Goal: Task Accomplishment & Management: Manage account settings

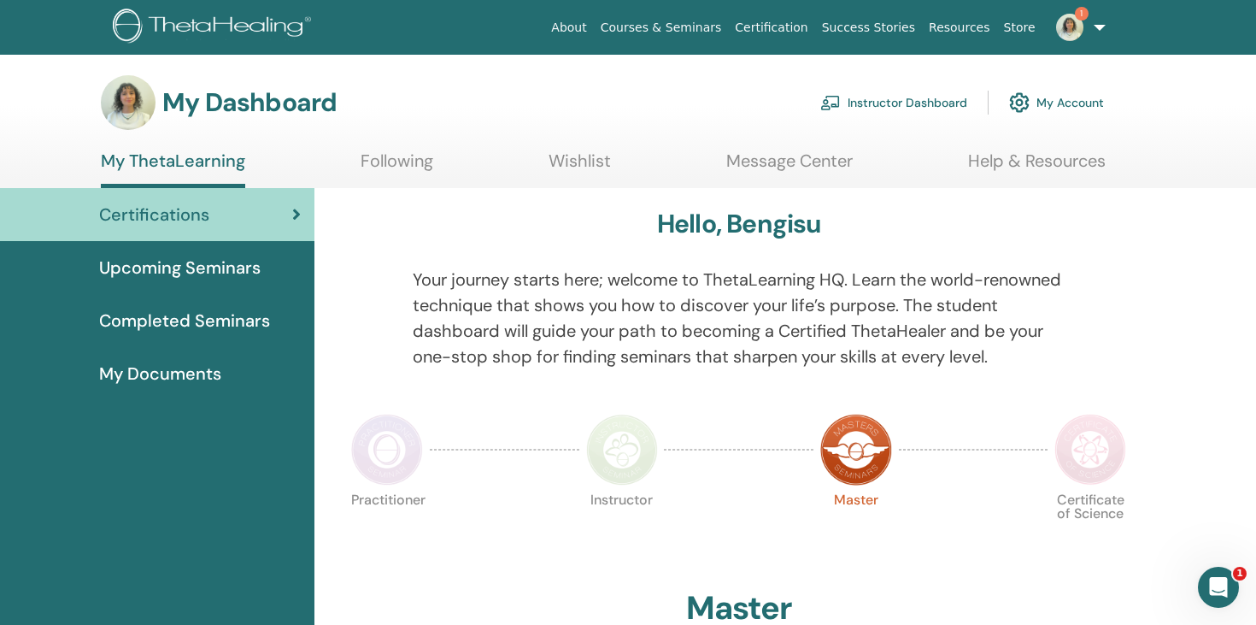
click at [903, 111] on link "Instructor Dashboard" at bounding box center [893, 103] width 147 height 38
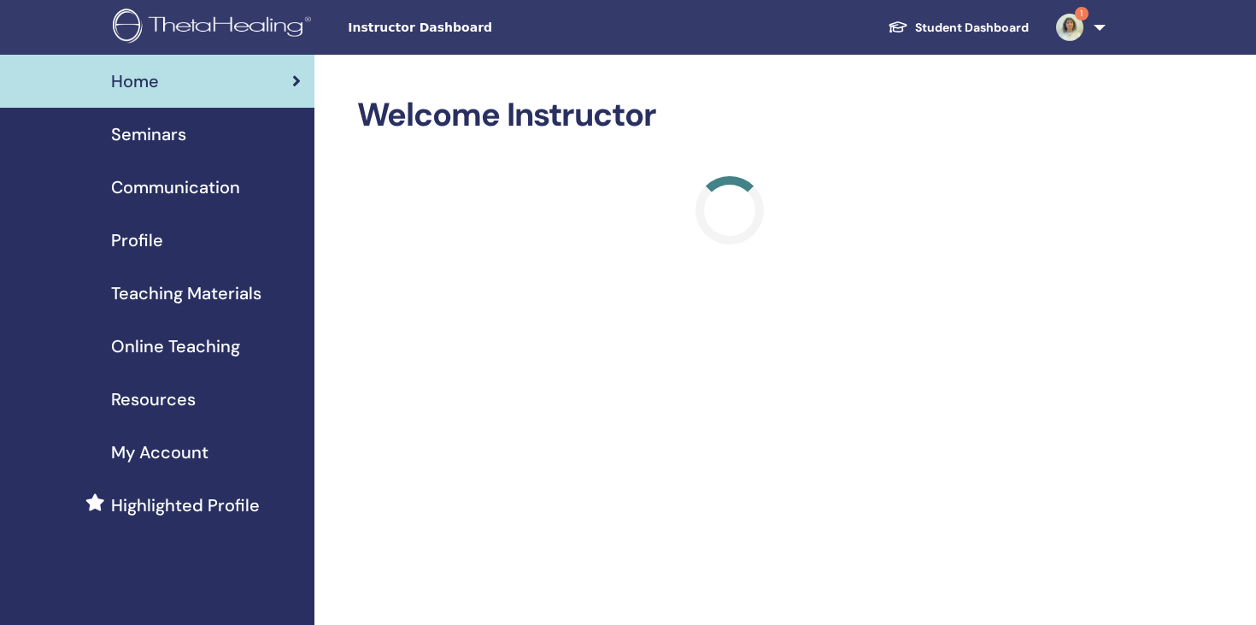
click at [225, 145] on div "Seminars" at bounding box center [157, 134] width 287 height 26
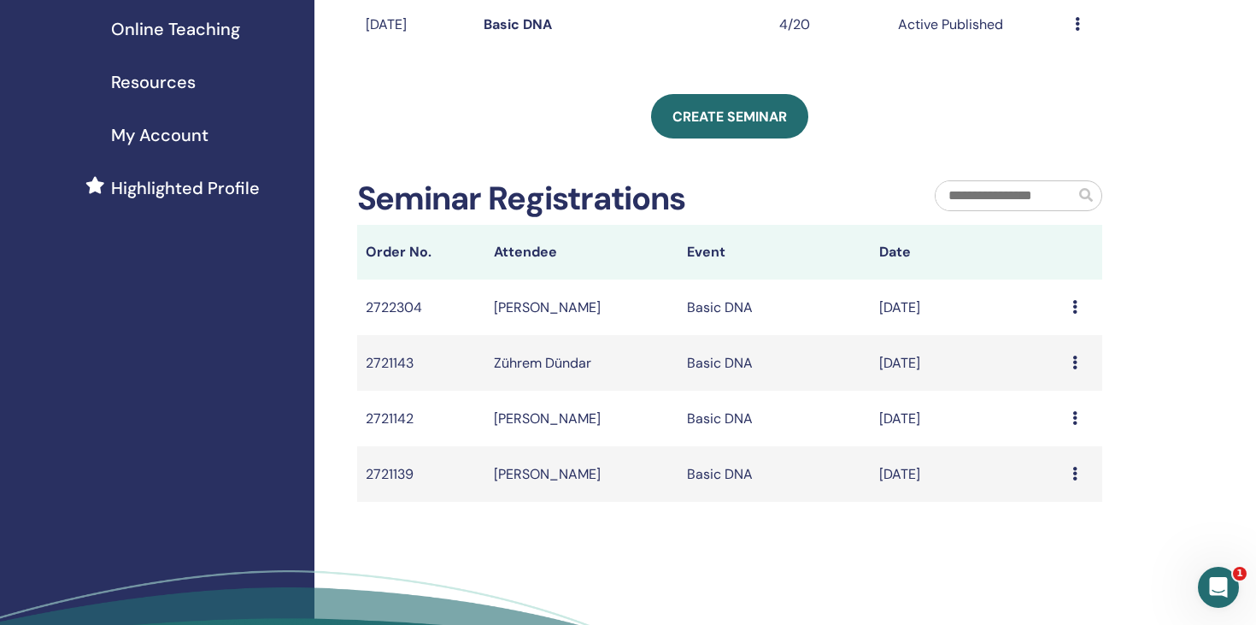
scroll to position [319, 0]
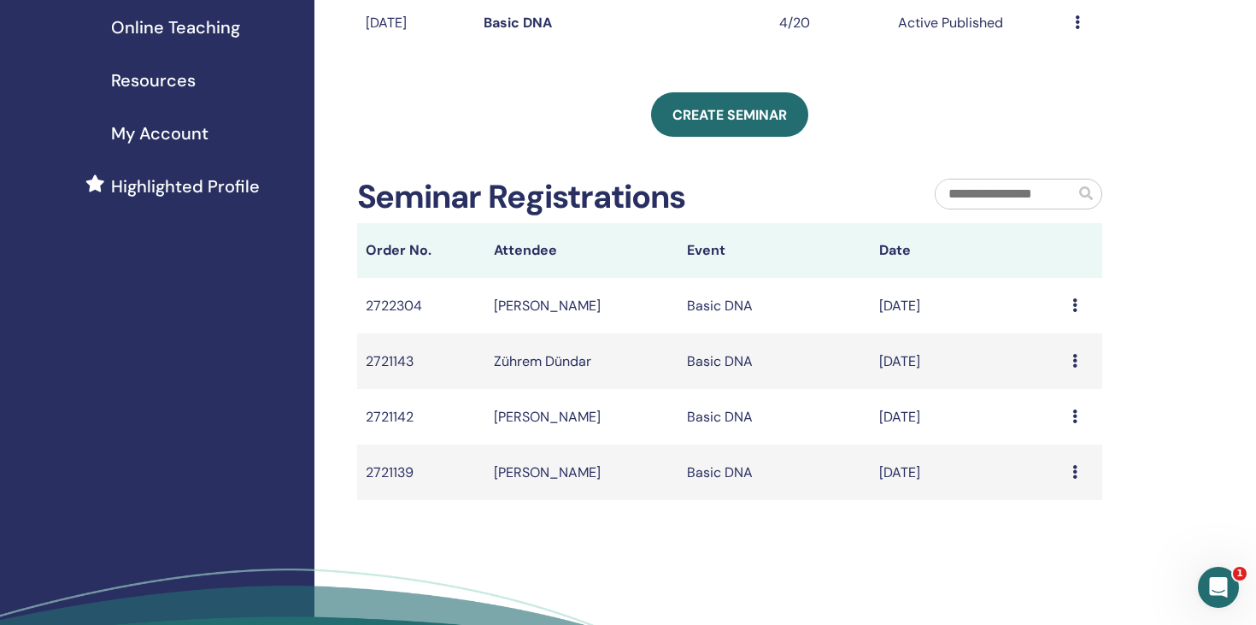
click at [390, 296] on td "2722304" at bounding box center [421, 306] width 128 height 56
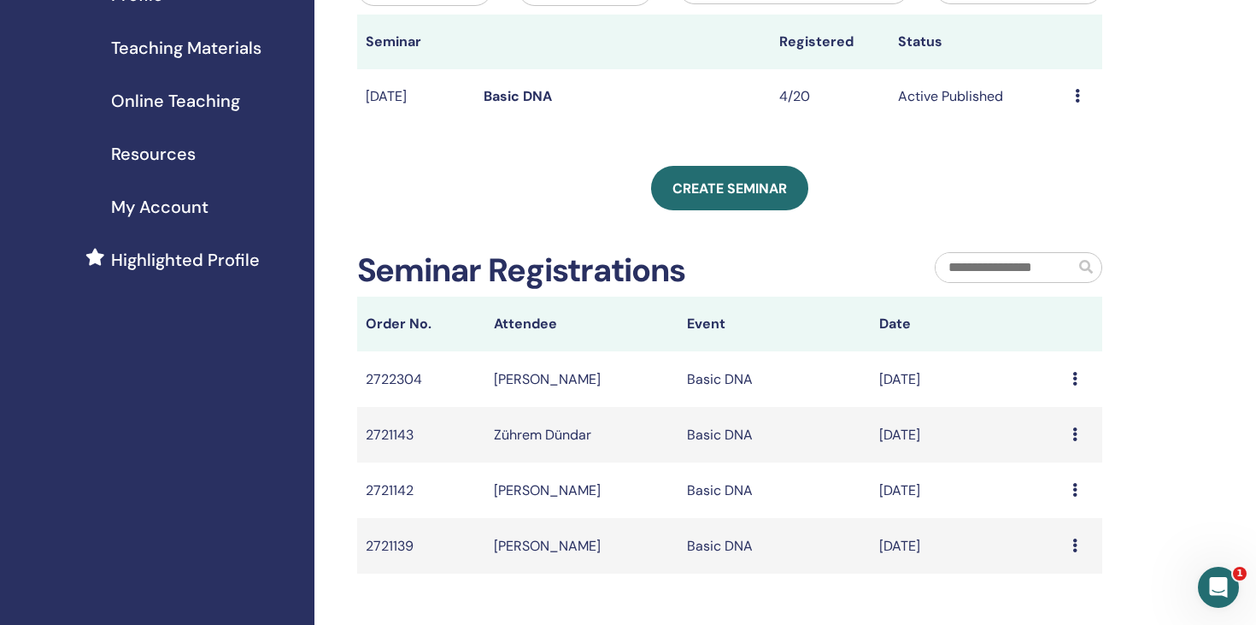
scroll to position [313, 0]
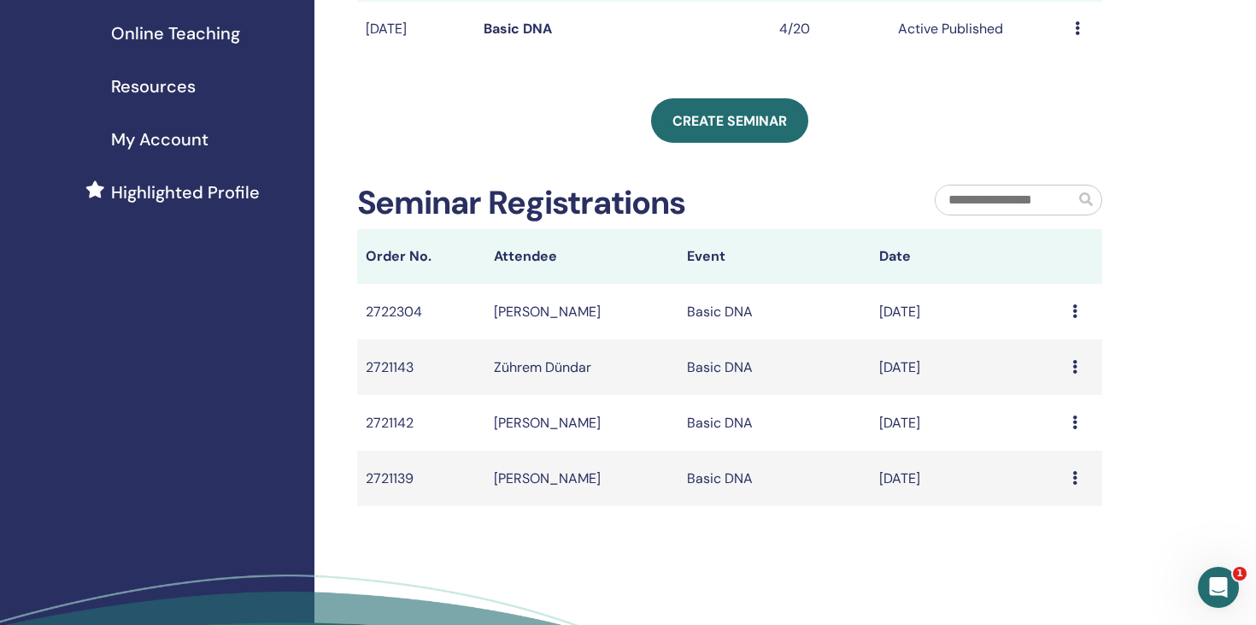
click at [1076, 318] on div "Message" at bounding box center [1082, 312] width 21 height 21
click at [1076, 308] on icon at bounding box center [1074, 311] width 5 height 14
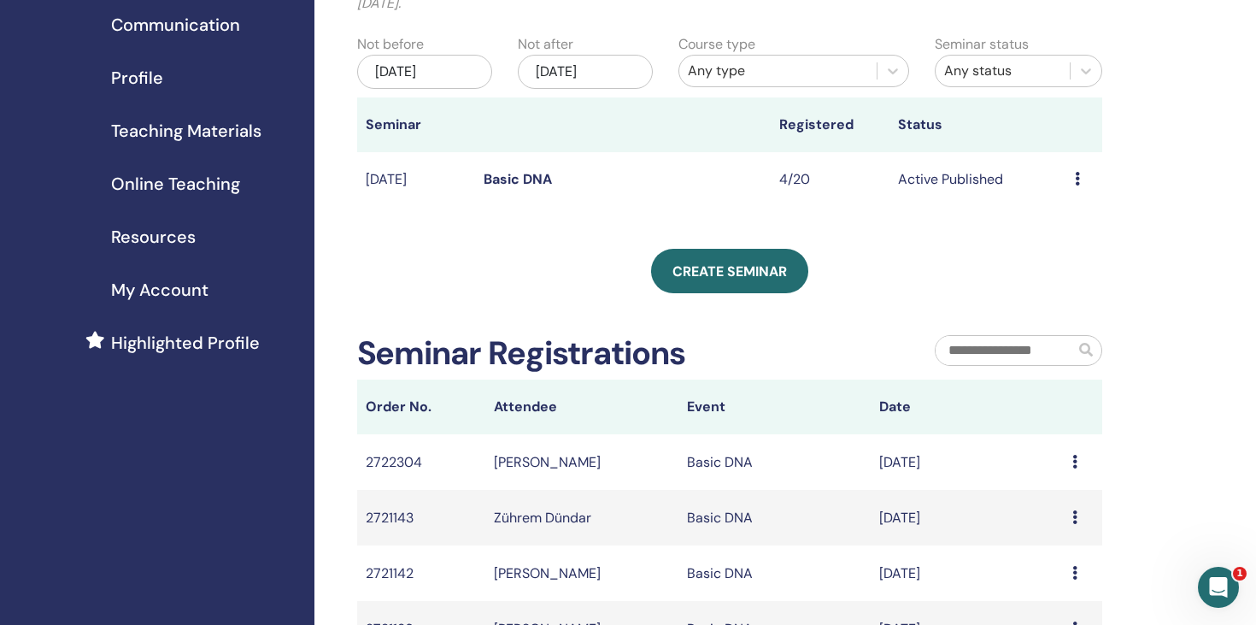
scroll to position [153, 0]
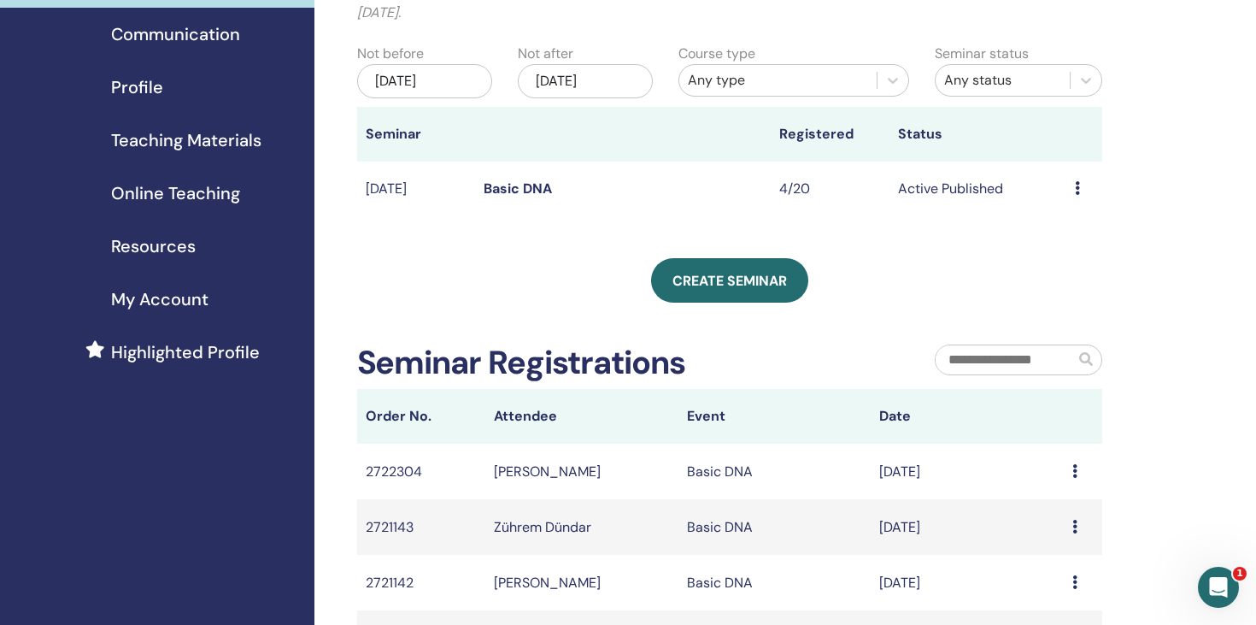
click at [518, 185] on link "Basic DNA" at bounding box center [518, 188] width 68 height 18
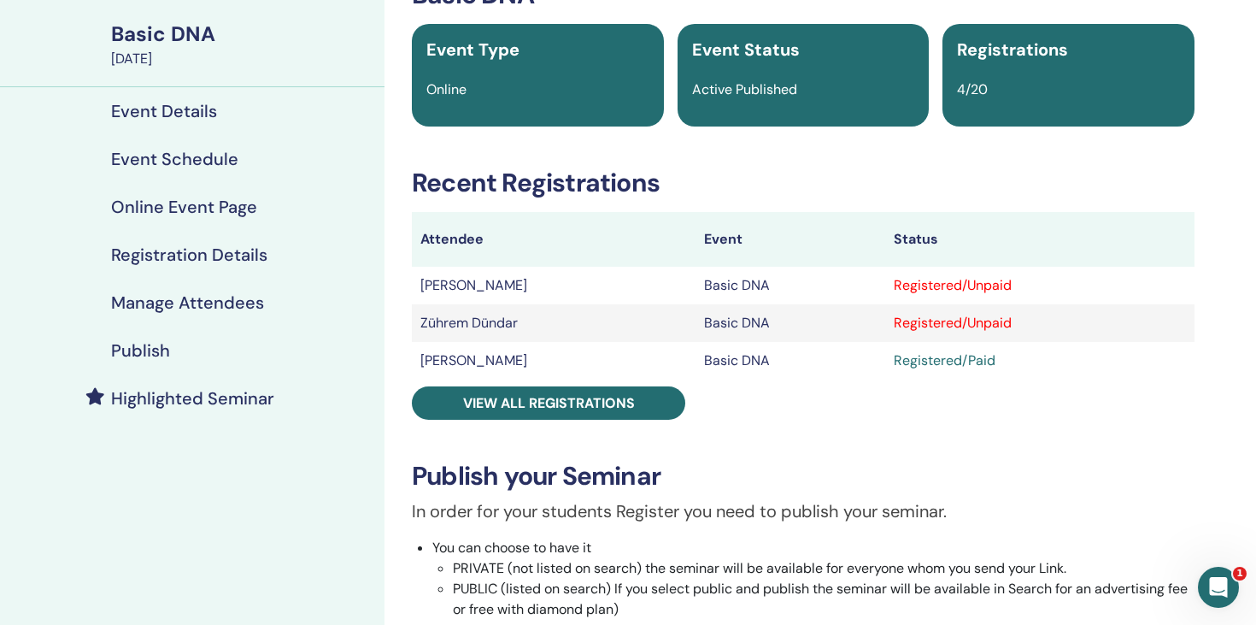
scroll to position [7, 0]
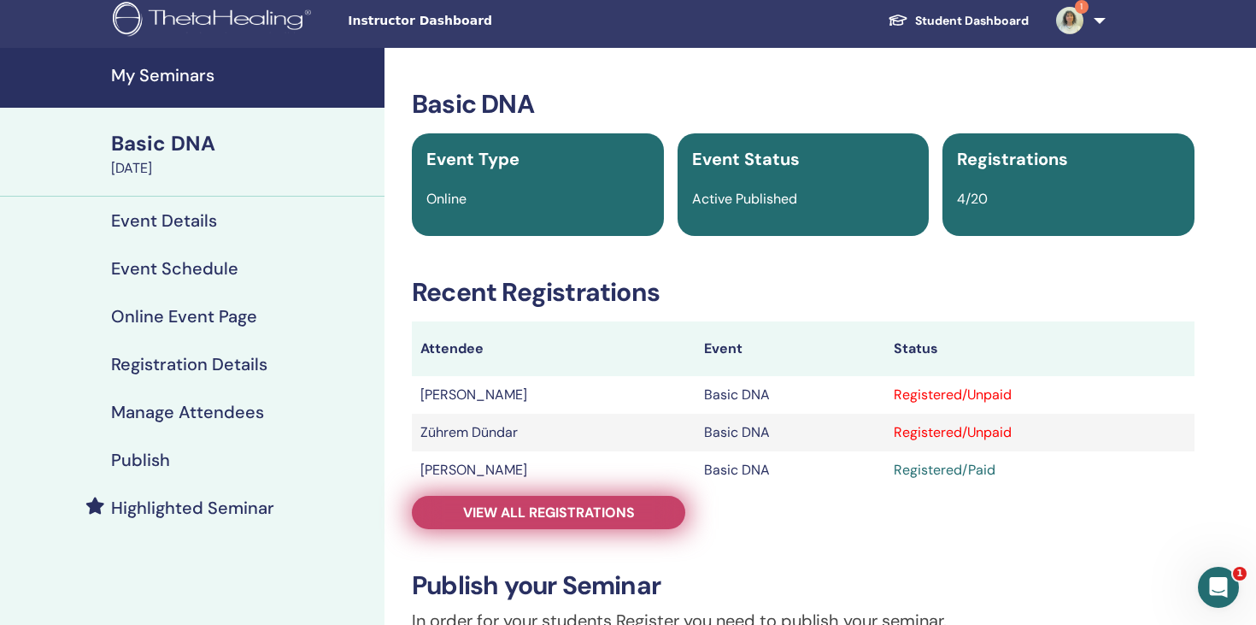
click at [590, 518] on span "View all registrations" at bounding box center [549, 512] width 172 height 18
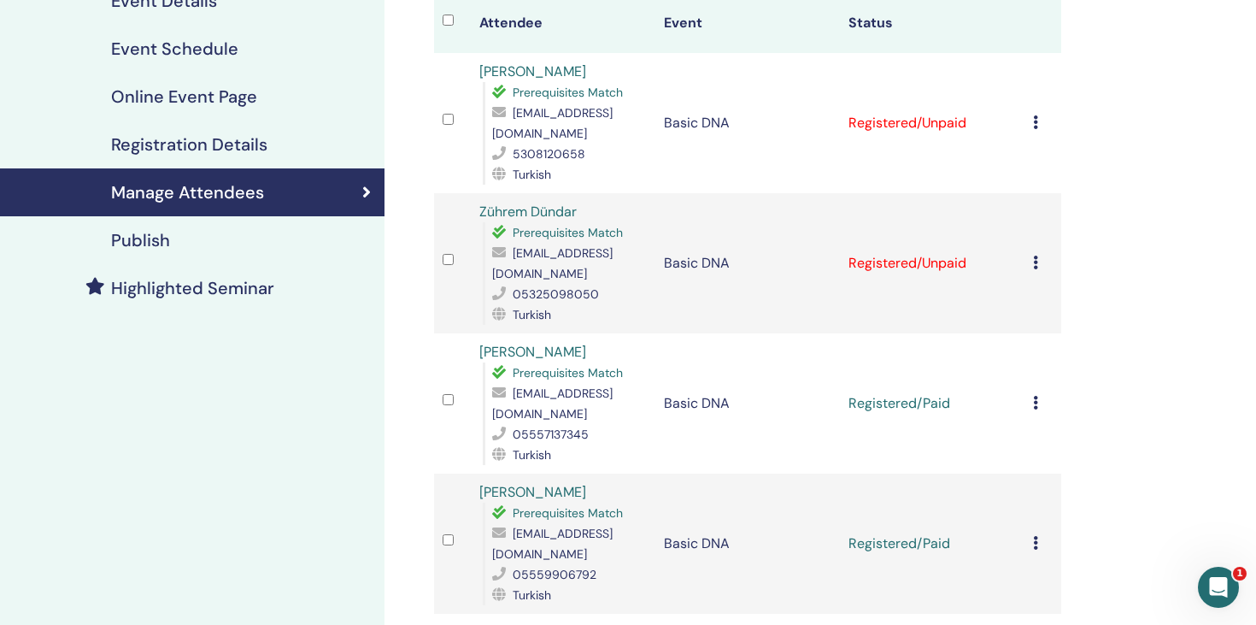
scroll to position [147, 0]
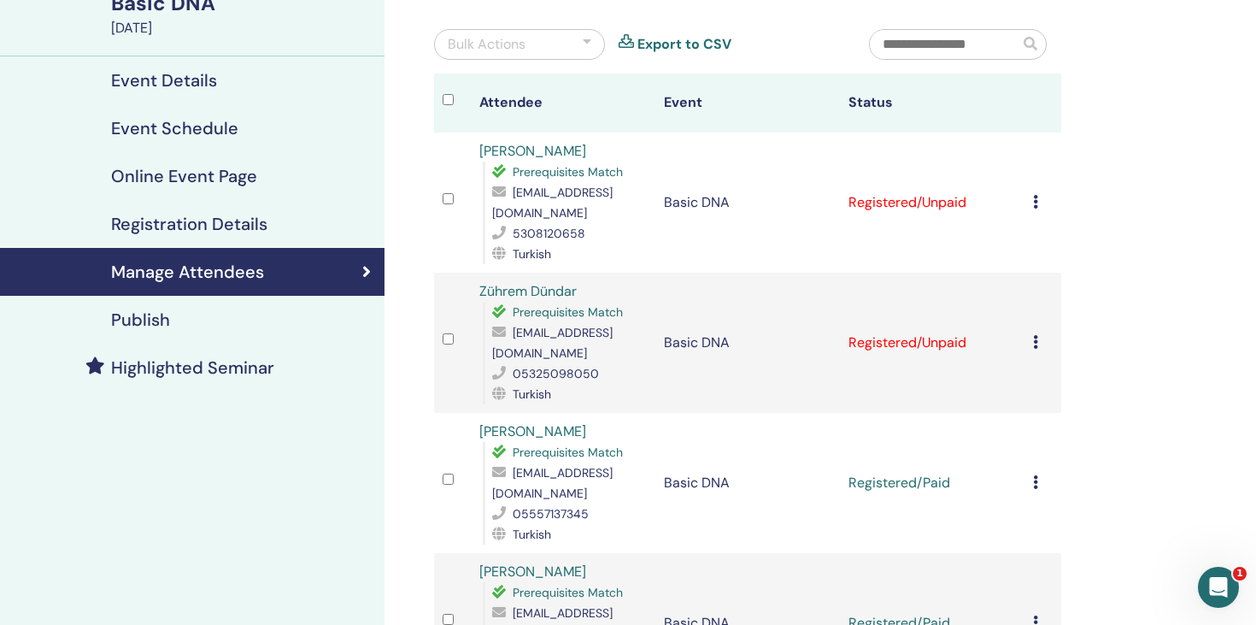
click at [1035, 203] on icon at bounding box center [1035, 202] width 5 height 14
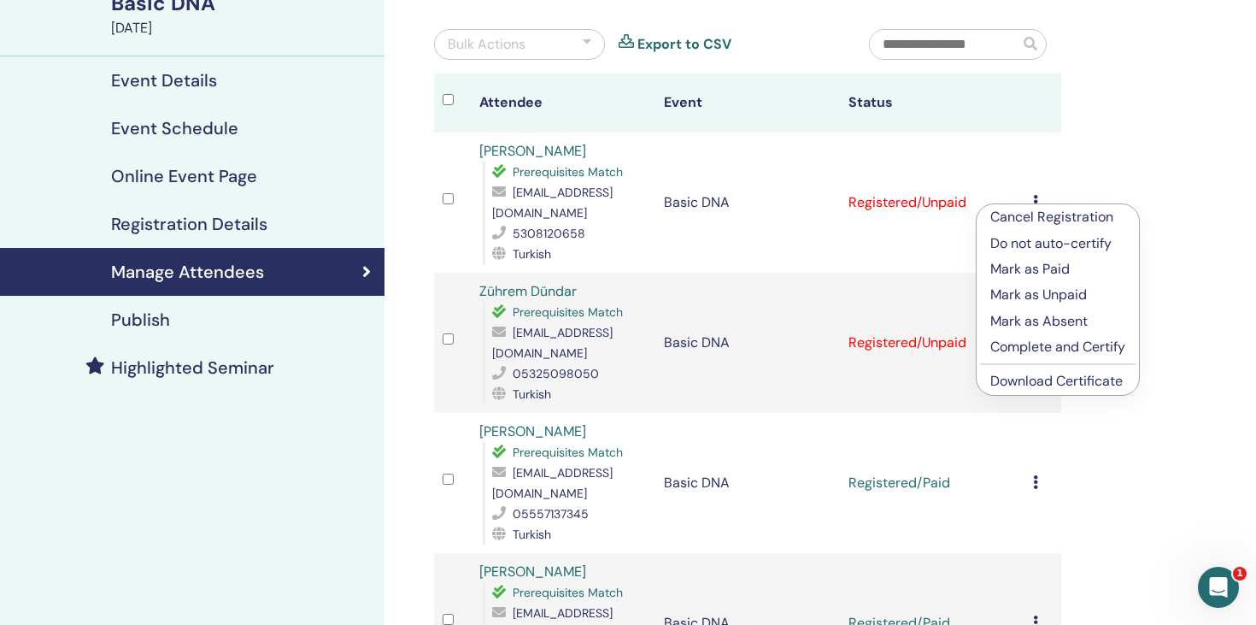
click at [1111, 122] on div "Manage Attendees Bulk Actions Export to CSV Attendee Event Status [PERSON_NAME]…" at bounding box center [802, 454] width 837 height 1092
